Goal: Task Accomplishment & Management: Manage account settings

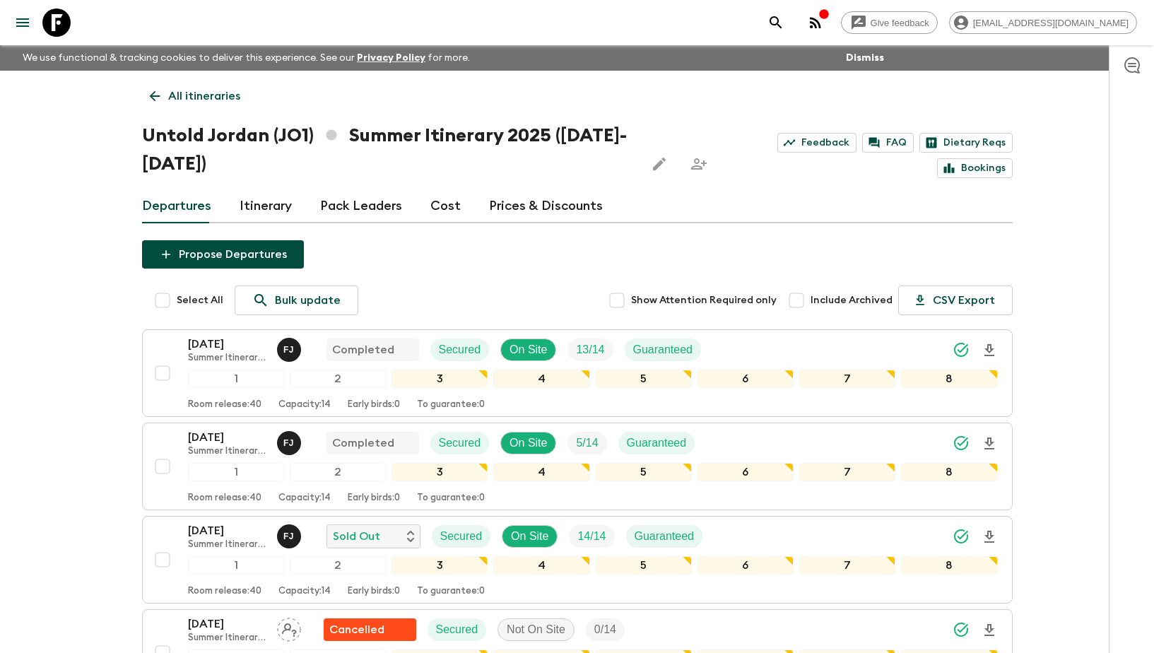
scroll to position [181, 0]
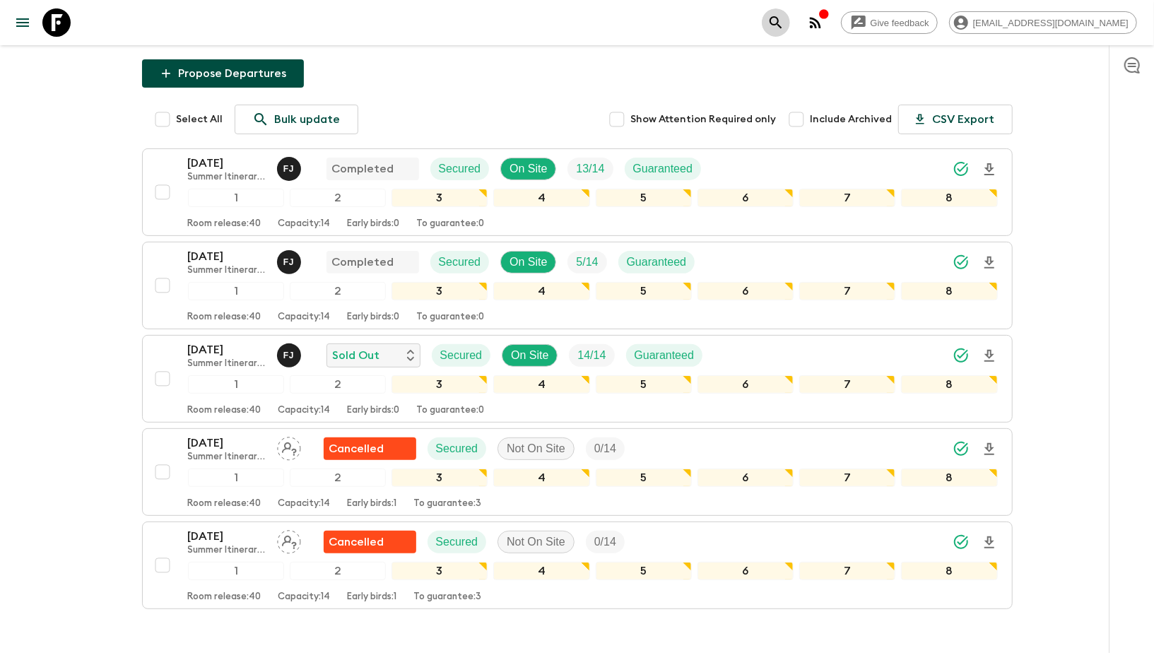
click at [785, 23] on icon "search adventures" at bounding box center [776, 22] width 17 height 17
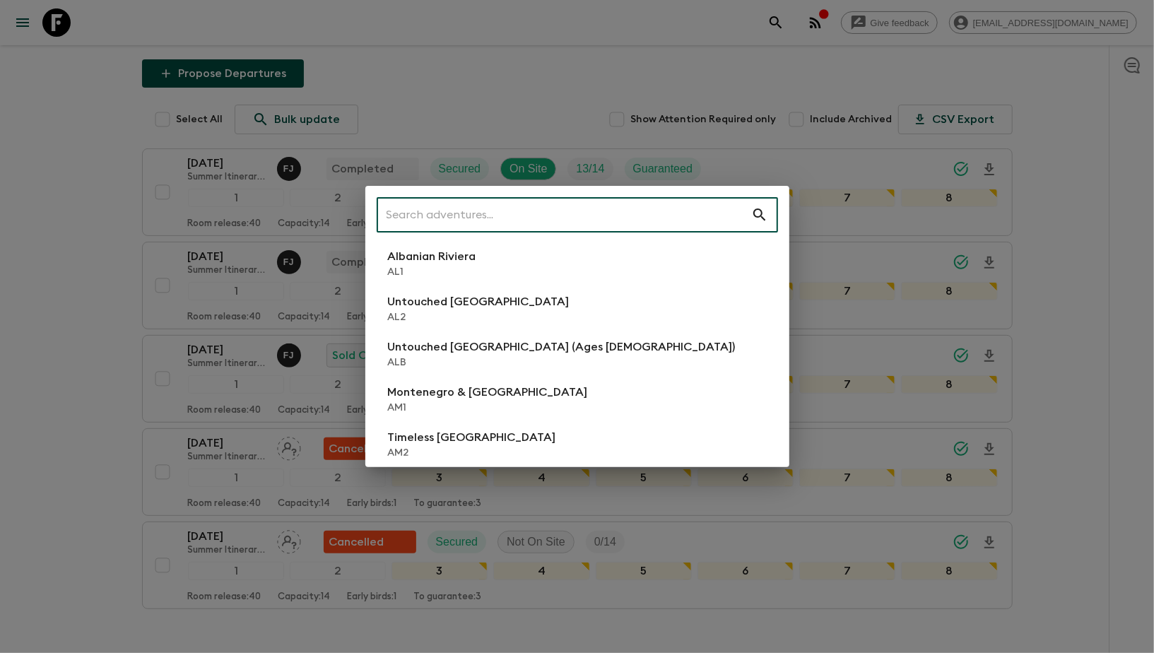
click at [415, 214] on input "text" at bounding box center [564, 215] width 375 height 40
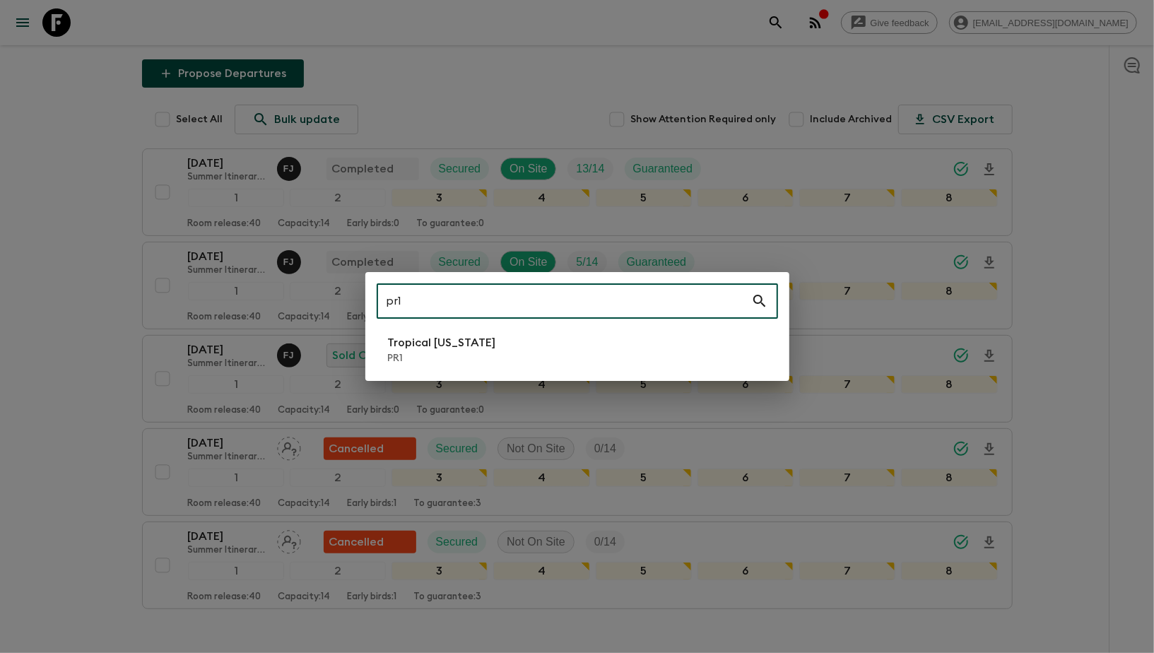
type input "pr1"
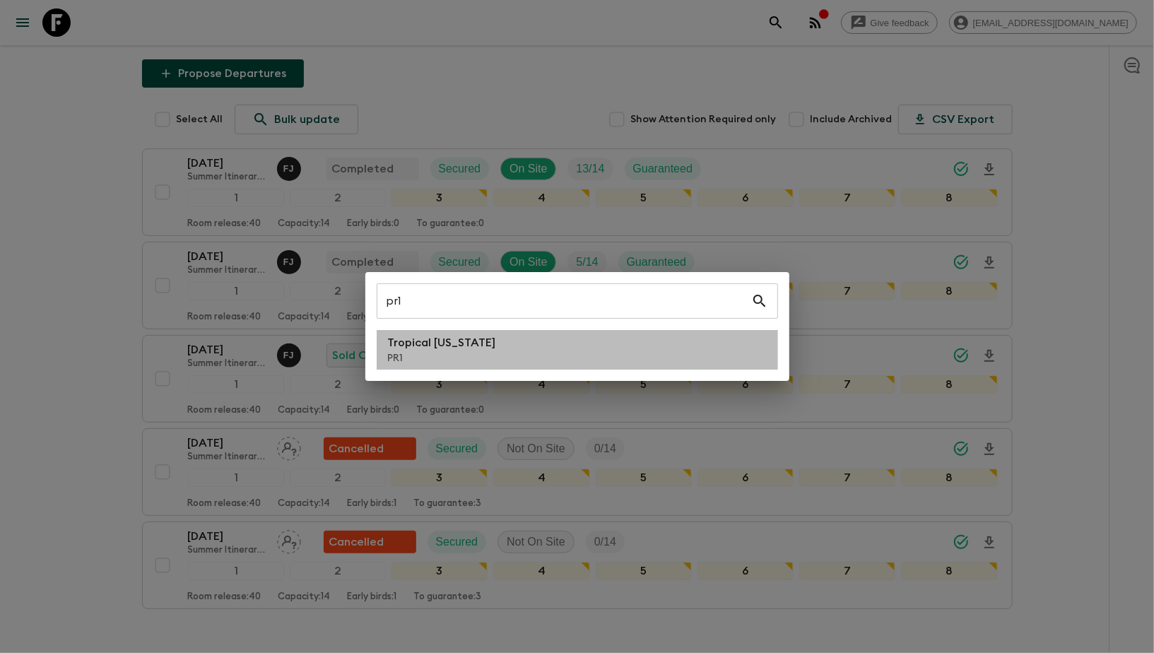
click at [421, 336] on p "Tropical [US_STATE]" at bounding box center [442, 342] width 108 height 17
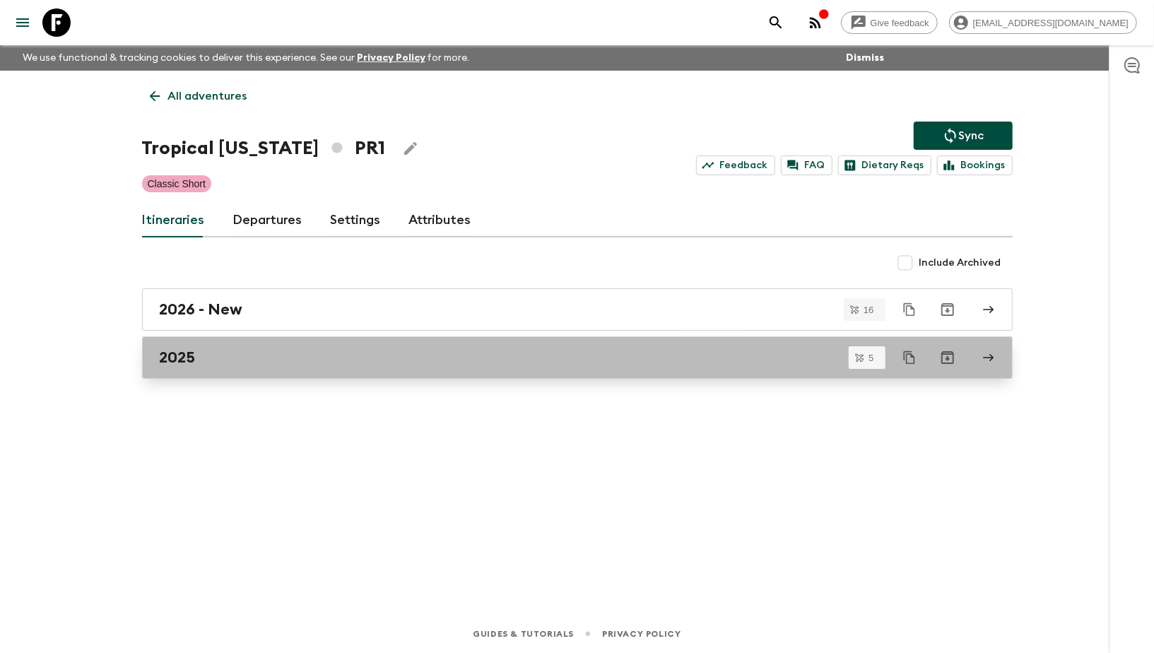
click at [238, 358] on div "2025" at bounding box center [564, 358] width 809 height 18
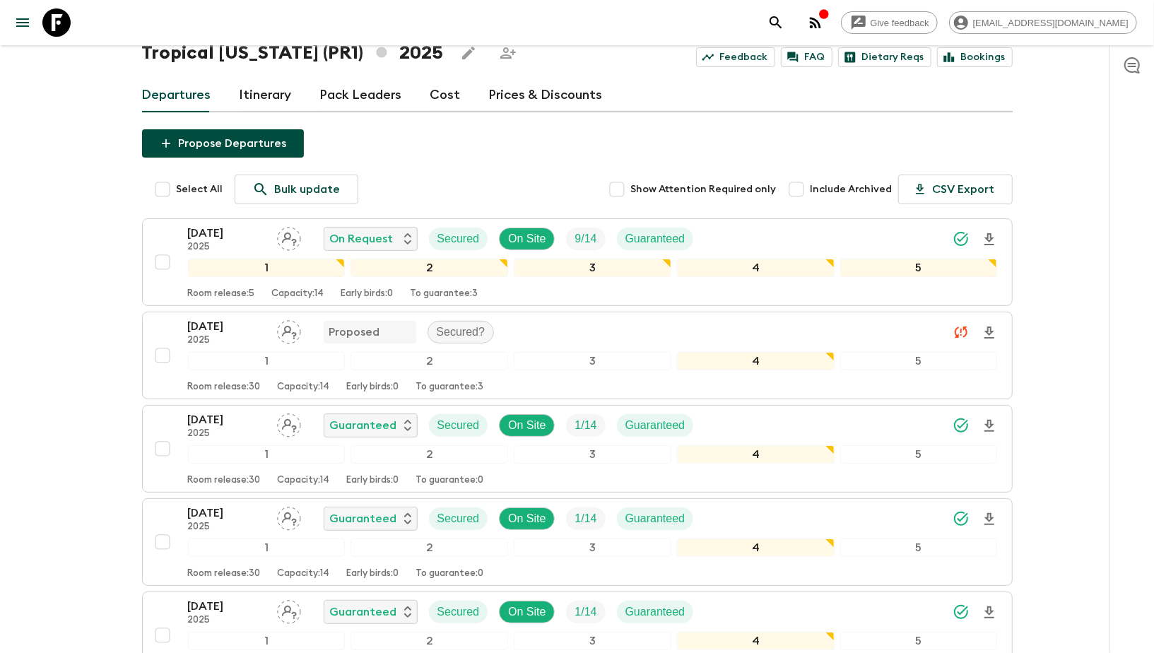
scroll to position [89, 0]
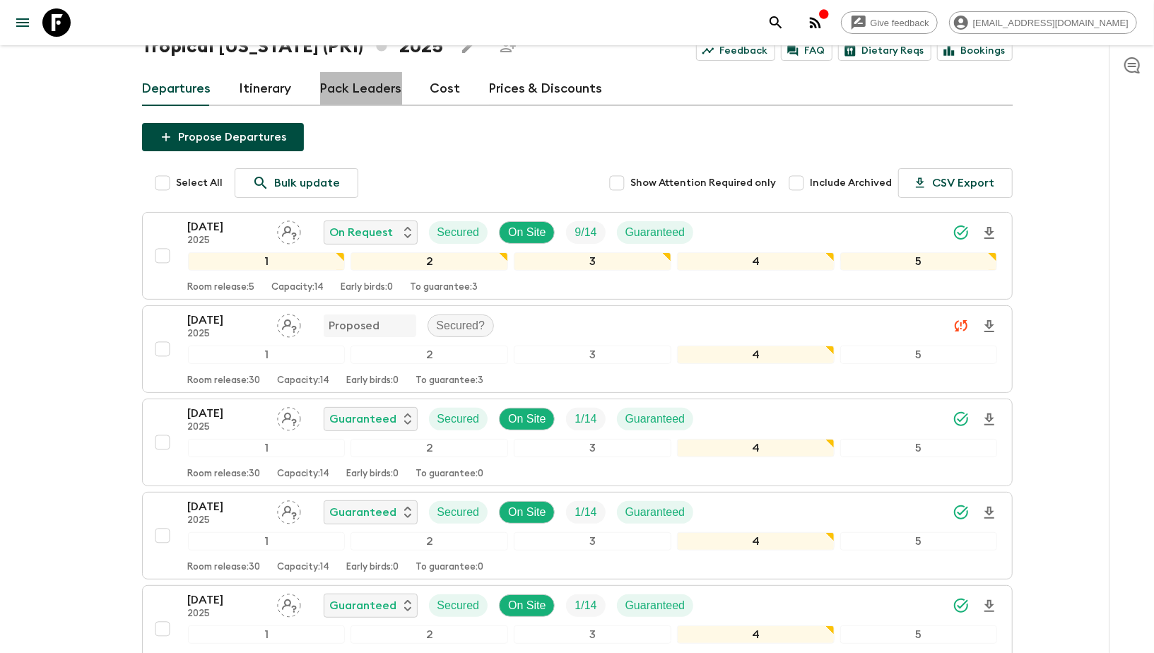
click at [371, 82] on link "Pack Leaders" at bounding box center [361, 89] width 82 height 34
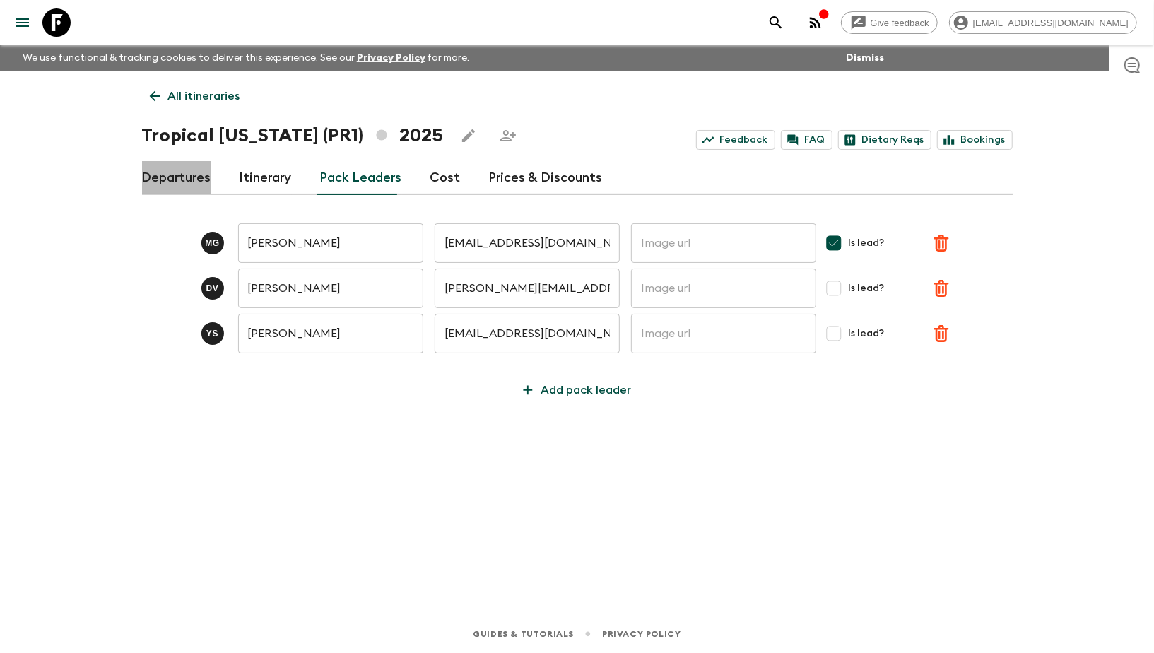
click at [168, 179] on link "Departures" at bounding box center [176, 178] width 69 height 34
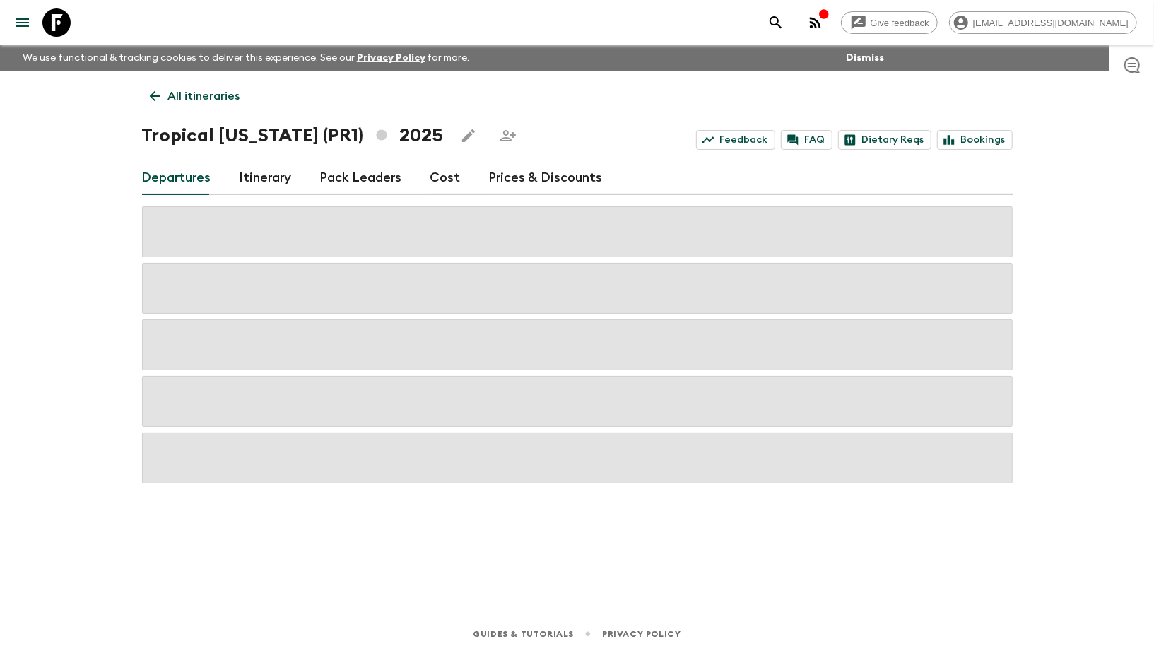
click at [360, 183] on link "Pack Leaders" at bounding box center [361, 178] width 82 height 34
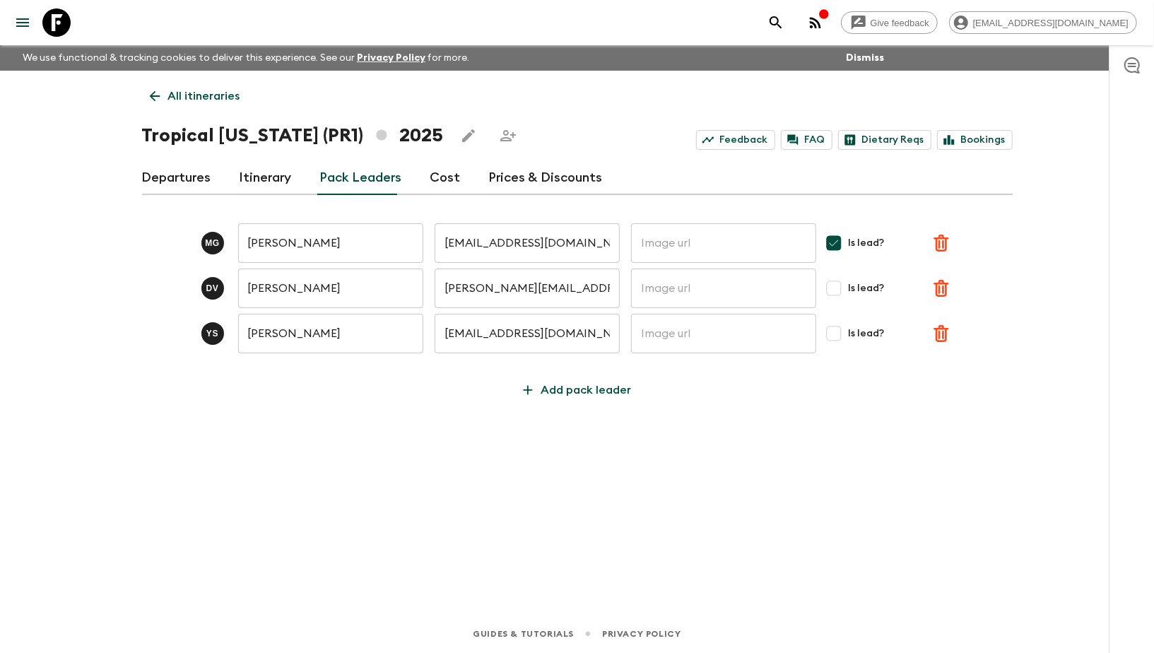
click at [841, 285] on input "Is lead?" at bounding box center [834, 288] width 28 height 28
checkbox input "true"
click at [837, 333] on input "Is lead?" at bounding box center [834, 334] width 28 height 28
checkbox input "true"
click at [946, 294] on icon "submit" at bounding box center [944, 288] width 17 height 17
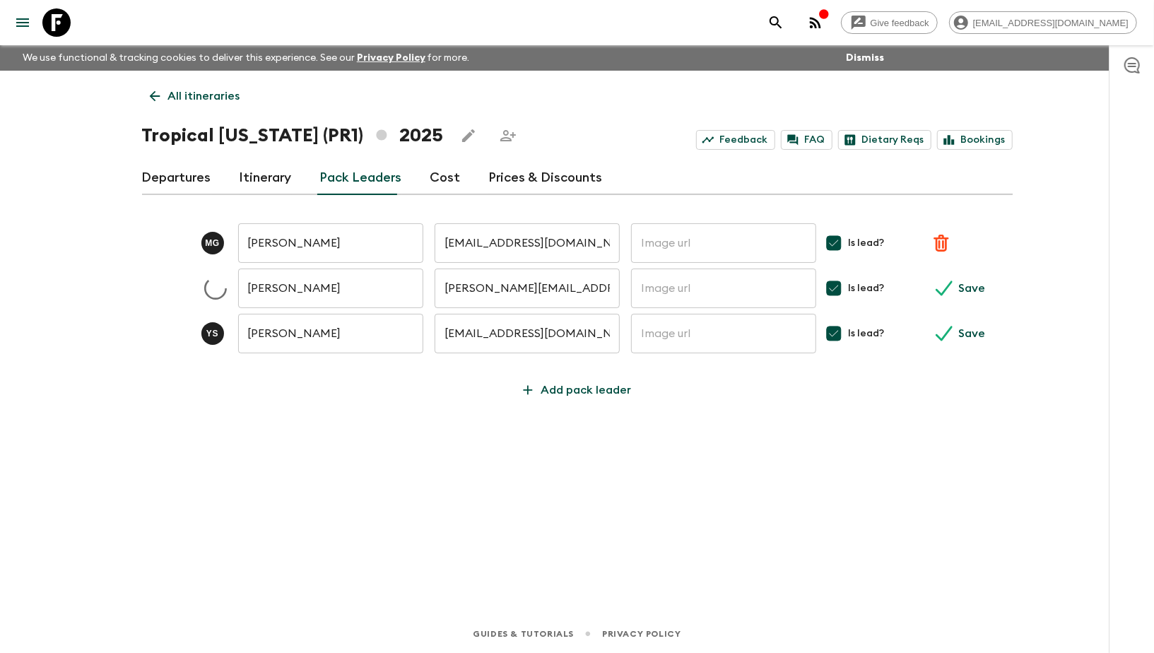
checkbox input "true"
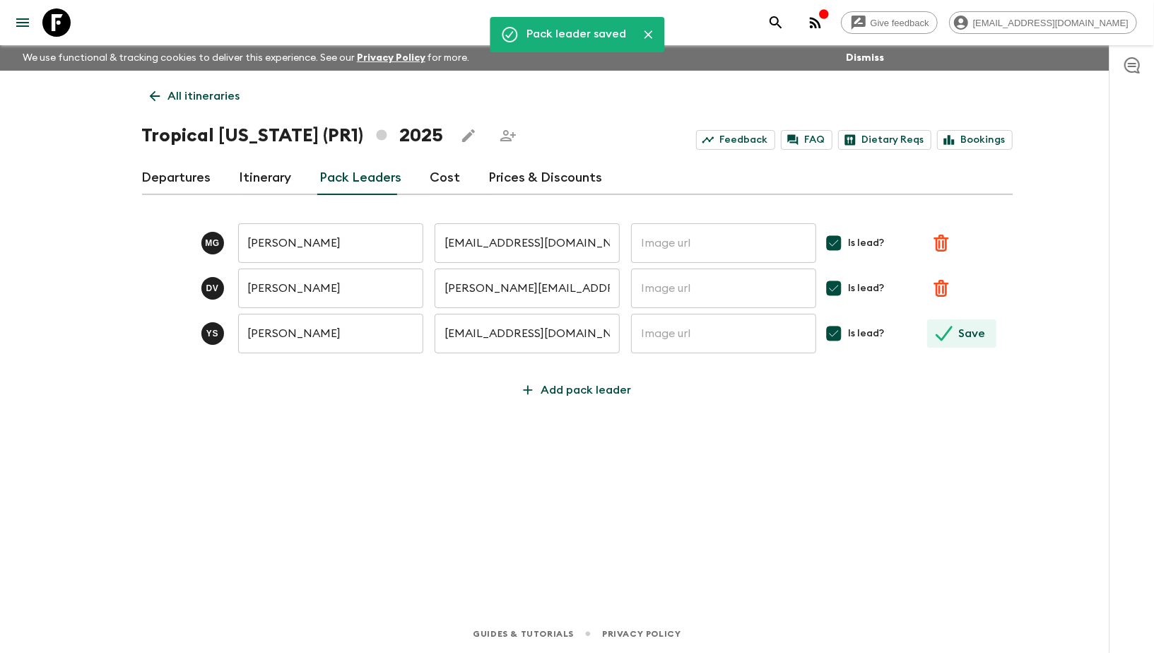
click at [944, 337] on icon "submit" at bounding box center [945, 333] width 17 height 15
checkbox input "true"
click at [175, 183] on link "Departures" at bounding box center [176, 178] width 69 height 34
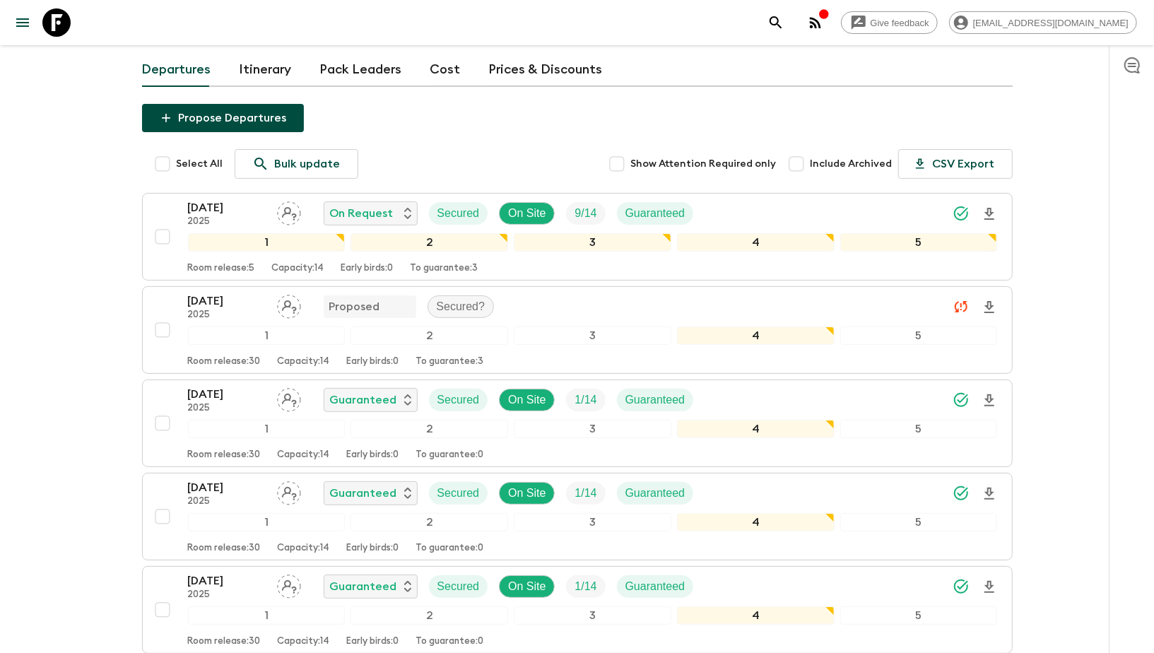
scroll to position [109, 0]
